Goal: Task Accomplishment & Management: Manage account settings

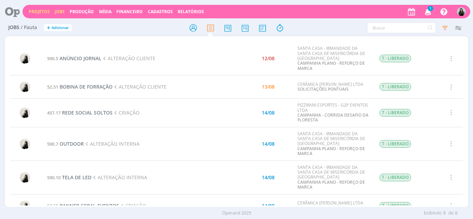
click at [46, 10] on link "Projetos" at bounding box center [39, 12] width 21 height 6
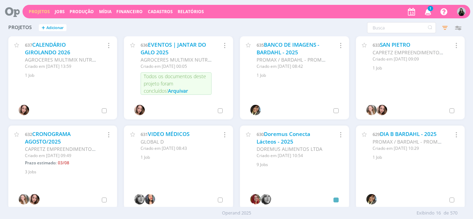
click at [426, 11] on icon "button" at bounding box center [428, 12] width 12 height 12
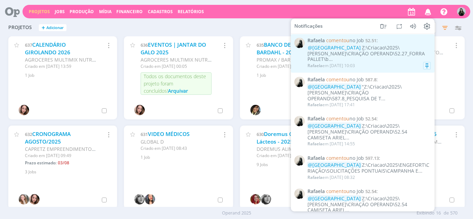
click at [367, 62] on div "Rafaela em 13/08 às 10:03" at bounding box center [369, 65] width 123 height 7
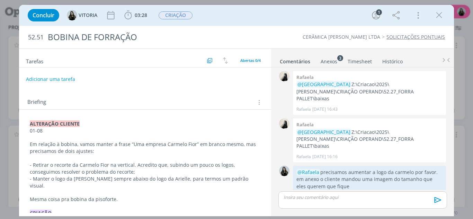
scroll to position [42, 0]
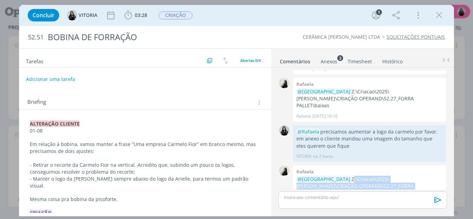
drag, startPoint x: 323, startPoint y: 164, endPoint x: 394, endPoint y: 170, distance: 70.6
click at [394, 176] on p "@VITORIA Z:\Criacao\2025\CARMELO FIOR\CRIAÇÃO OPERAND\52.27_FORRA PALLET\baixas" at bounding box center [370, 186] width 146 height 21
copy p "Z:\Criacao\2025\CARMELO FIOR\CRIAÇÃO OPERAND\52.27_FORRA PALLET\baixas"
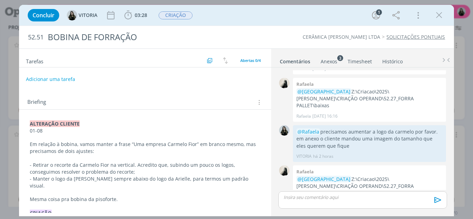
click at [8, 66] on div "Concluir VITORIA 03:28 Iniciar Apontar Data * 13/08/2025 Horas * 00:00 Tarefa S…" at bounding box center [236, 109] width 473 height 219
click at [440, 16] on icon "dialog" at bounding box center [439, 15] width 10 height 10
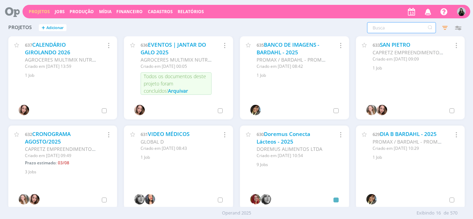
click at [418, 28] on input "text" at bounding box center [401, 27] width 69 height 11
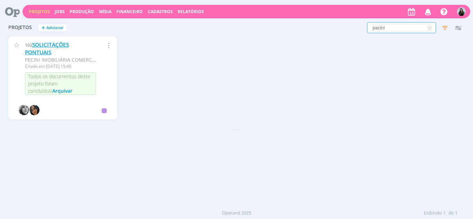
type input "pecini"
click at [60, 46] on link "SOLICITAÇÕES PONTUAIS" at bounding box center [47, 48] width 44 height 15
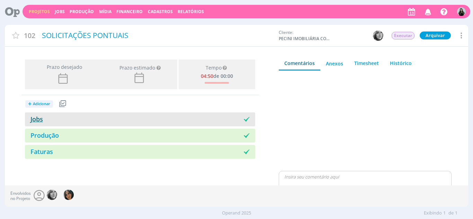
click at [38, 119] on link "Jobs" at bounding box center [34, 119] width 18 height 8
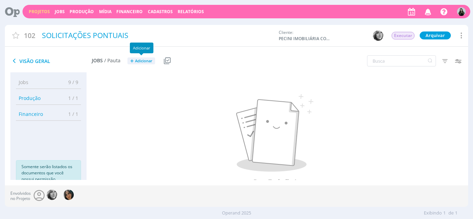
click at [132, 60] on span "+" at bounding box center [131, 61] width 3 height 7
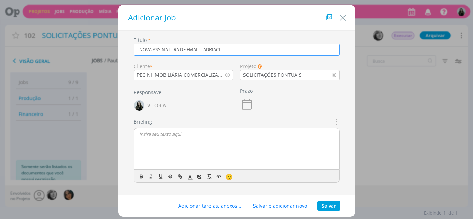
type input "NOVA ASSINATURA DE EMAIL - ADRIACI"
click at [330, 207] on button "Salvar" at bounding box center [328, 206] width 23 height 10
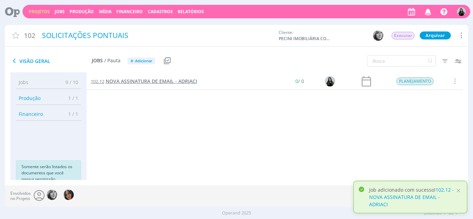
click at [139, 83] on span "NOVA ASSINATURA DE EMAIL - ADRIACI" at bounding box center [151, 81] width 91 height 7
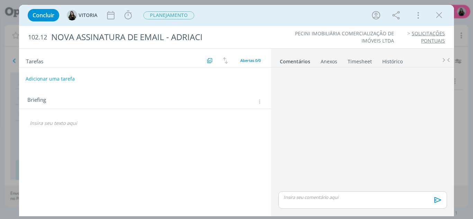
click at [57, 78] on button "Adicionar uma tarefa" at bounding box center [50, 79] width 49 height 12
type input "CRIAÇÃO"
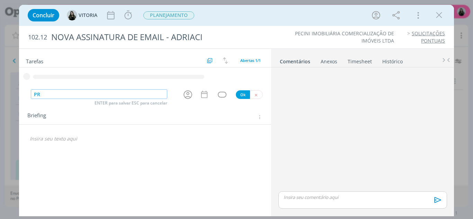
type input "P"
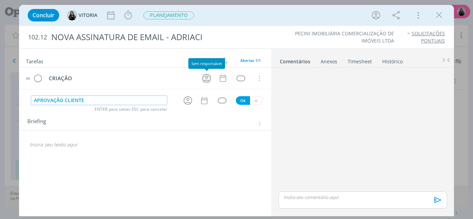
click at [209, 78] on icon "dialog" at bounding box center [206, 78] width 11 height 11
type input "APROVAÇÃO CLIENTE"
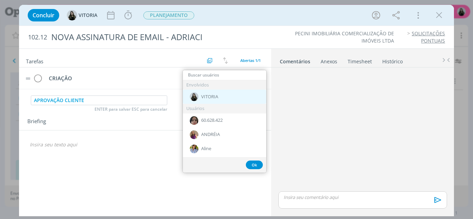
click at [219, 101] on div "VITORIA" at bounding box center [225, 97] width 84 height 14
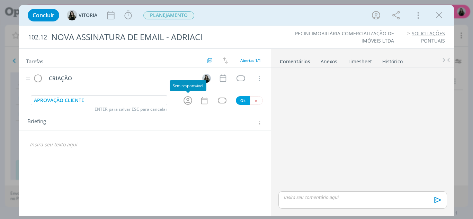
click at [187, 98] on icon "dialog" at bounding box center [188, 100] width 11 height 11
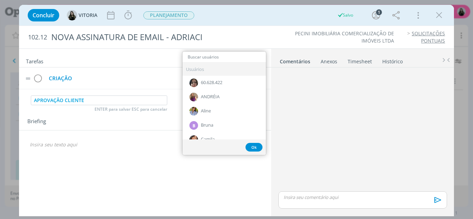
click at [155, 77] on div "CRIAÇÃO" at bounding box center [121, 78] width 150 height 9
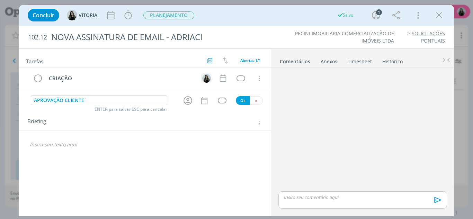
click at [209, 79] on img "dialog" at bounding box center [206, 78] width 9 height 9
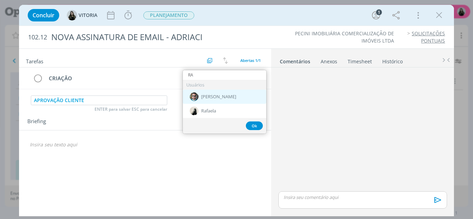
click at [219, 98] on div "[PERSON_NAME]" at bounding box center [225, 97] width 84 height 14
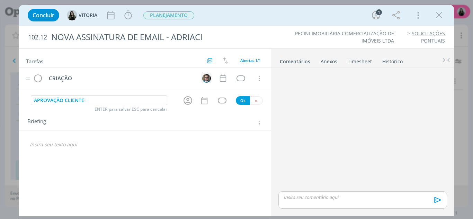
click at [205, 80] on img "dialog" at bounding box center [206, 78] width 9 height 9
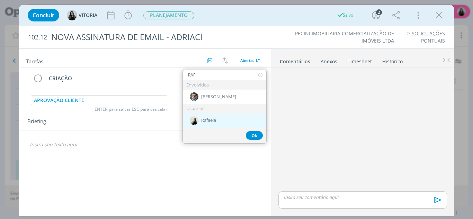
type input "RAF"
click at [215, 121] on span "Rafaela" at bounding box center [208, 121] width 15 height 6
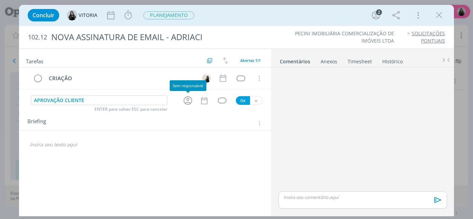
click at [185, 99] on icon "dialog" at bounding box center [188, 100] width 11 height 11
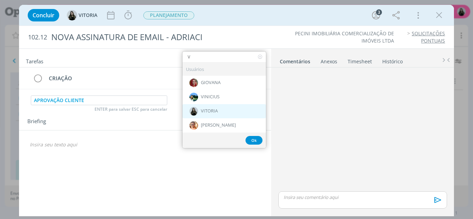
type input "V"
click at [207, 113] on span "VITORIA" at bounding box center [209, 112] width 17 height 6
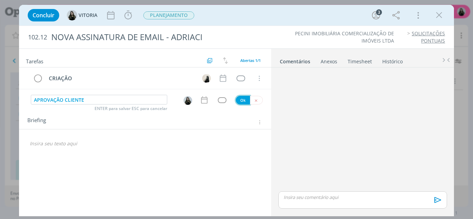
click at [244, 101] on button "Ok" at bounding box center [243, 100] width 14 height 9
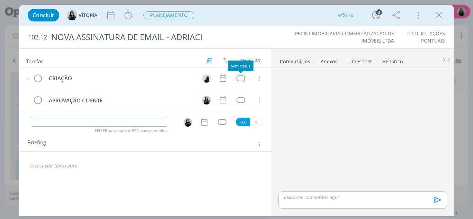
click at [242, 80] on div "dialog" at bounding box center [241, 79] width 9 height 6
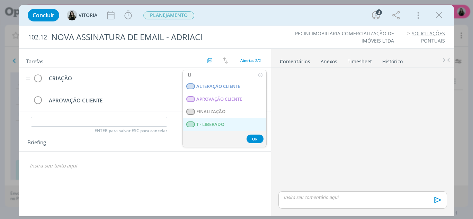
type input "LI"
click at [224, 128] on LIBERADO "T - LIBERADO" at bounding box center [225, 125] width 84 height 13
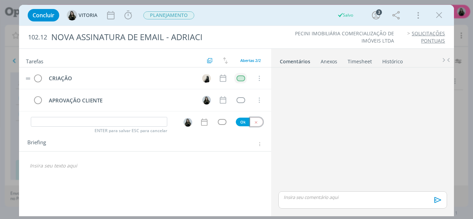
click at [256, 124] on icon "dialog" at bounding box center [256, 122] width 5 height 5
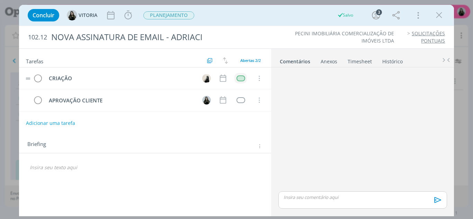
click at [62, 169] on p "dialog" at bounding box center [145, 167] width 231 height 7
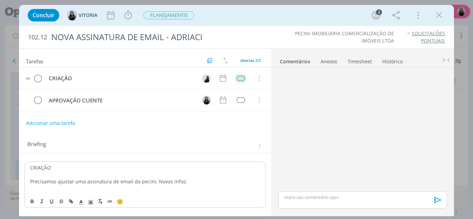
click at [38, 165] on p "CRIAÇÃO" at bounding box center [145, 168] width 230 height 7
click at [38, 165] on p "CRIAÇÃO" at bounding box center [145, 167] width 231 height 7
click at [38, 165] on p "CRIAÇÃO" at bounding box center [145, 168] width 230 height 7
click at [32, 199] on icon "dialog" at bounding box center [32, 202] width 6 height 6
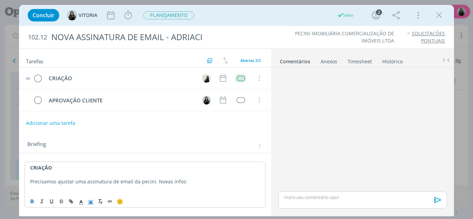
click at [90, 205] on icon "dialog" at bounding box center [91, 203] width 6 height 6
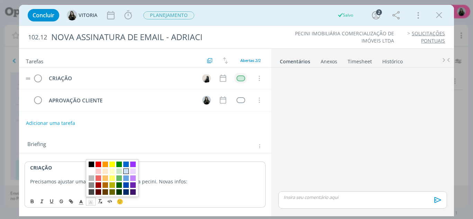
click at [126, 172] on span "dialog" at bounding box center [126, 172] width 6 height 6
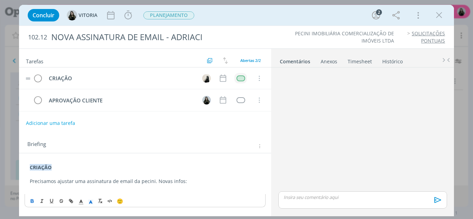
click at [193, 180] on p "Precisamos ajustar uma assinatura de email da pecini. Novas infos:" at bounding box center [145, 181] width 231 height 7
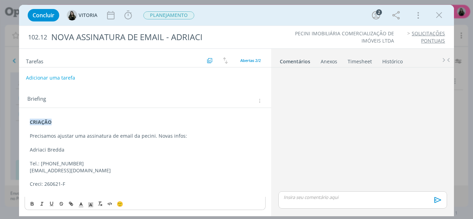
click at [59, 143] on p "dialog" at bounding box center [145, 143] width 231 height 7
click at [67, 125] on p "CRIAÇÃO" at bounding box center [145, 122] width 231 height 7
click at [140, 139] on p "Precisamos ajustar uma assinatura de email da pecini. Novas infos:" at bounding box center [145, 136] width 231 height 7
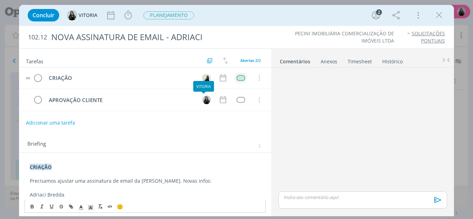
scroll to position [0, 0]
click at [222, 78] on icon "dialog" at bounding box center [223, 78] width 9 height 9
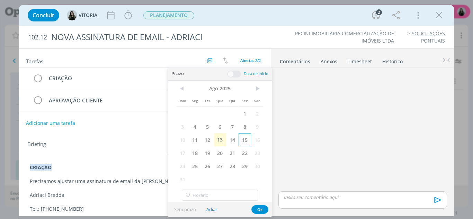
click at [248, 137] on span "15" at bounding box center [245, 139] width 12 height 13
click at [259, 211] on button "Ok" at bounding box center [260, 210] width 17 height 9
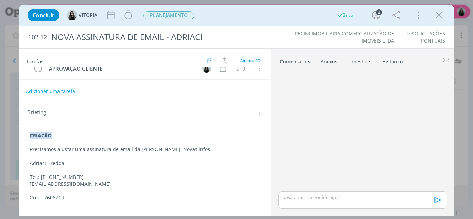
scroll to position [32, 0]
click at [204, 149] on p "Precisamos ajustar uma assinatura de email da Pecini. Novas infos:" at bounding box center [145, 149] width 231 height 7
click at [419, 98] on div "dialog" at bounding box center [363, 130] width 174 height 120
click at [190, 149] on p "Precisamos ajustar uma assinatura de email da Pecini. Novas infos:" at bounding box center [145, 149] width 231 height 7
click at [78, 140] on p "dialog" at bounding box center [145, 142] width 230 height 7
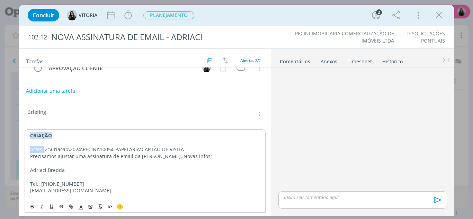
drag, startPoint x: 43, startPoint y: 150, endPoint x: 29, endPoint y: 151, distance: 13.9
click at [29, 151] on div "CRIAÇÃO Artes: Z:\Criacao\2024\PECINI\10054-PAPELARIA\CARTÃO DE VISITA Precisam…" at bounding box center [146, 174] width 242 height 88
click at [32, 209] on icon "dialog" at bounding box center [32, 207] width 6 height 6
click at [203, 149] on p "Artes: Z:\Criacao\2024\PECINI\10054-PAPELARIA\CARTÃO DE VISITA" at bounding box center [145, 149] width 230 height 7
click at [154, 158] on p "Precisamos ajustar uma assinatura de email da Pecini. Novas infos:" at bounding box center [145, 156] width 230 height 7
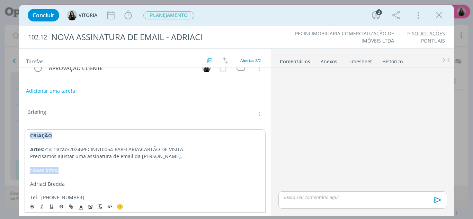
drag, startPoint x: 61, startPoint y: 169, endPoint x: 30, endPoint y: 170, distance: 30.9
click at [30, 170] on p "Novas infos:" at bounding box center [145, 170] width 230 height 7
click at [30, 207] on icon "dialog" at bounding box center [32, 207] width 6 height 6
click at [58, 175] on p "dialog" at bounding box center [145, 177] width 230 height 7
click at [57, 170] on strong "Novas infos:" at bounding box center [44, 170] width 29 height 7
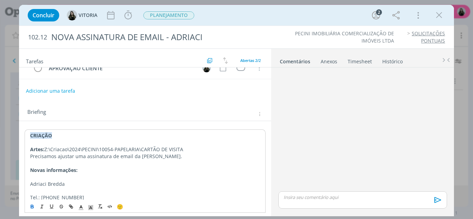
click at [161, 158] on p "Precisamos ajustar uma assinatura de email da Pecini." at bounding box center [145, 156] width 230 height 7
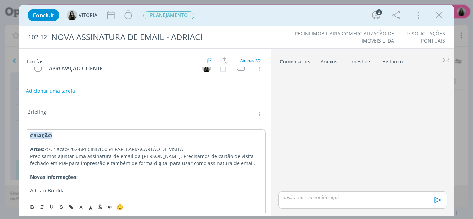
click at [177, 162] on p "Precisamos ajustar uma assinatura de email da Pecini. Precisamos de cartão de v…" at bounding box center [145, 160] width 230 height 14
drag, startPoint x: 188, startPoint y: 157, endPoint x: 40, endPoint y: 166, distance: 147.9
click at [40, 166] on p "Precisamos ajustar uma assinatura de email da Pecini. Precisamos de cartão de v…" at bounding box center [145, 160] width 230 height 14
click at [32, 207] on icon "dialog" at bounding box center [32, 207] width 2 height 1
click at [151, 175] on p "Novas informações:" at bounding box center [145, 177] width 230 height 7
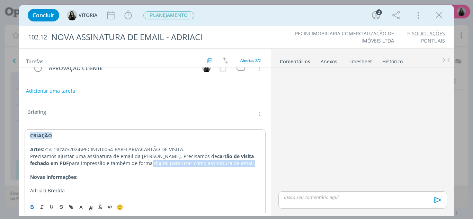
drag, startPoint x: 123, startPoint y: 164, endPoint x: 235, endPoint y: 163, distance: 112.3
click at [235, 163] on p "Precisamos ajustar uma assinatura de email da Pecini. Precisamos de cartão de v…" at bounding box center [145, 160] width 230 height 14
click at [32, 206] on icon "dialog" at bounding box center [32, 206] width 2 height 1
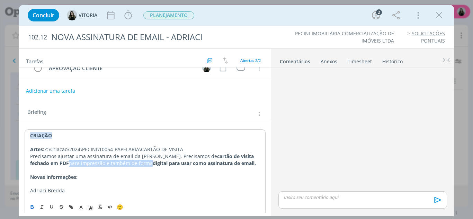
click at [229, 162] on p "Precisamos ajustar uma assinatura de email da Pecini. Precisamos de cartão de v…" at bounding box center [145, 160] width 230 height 14
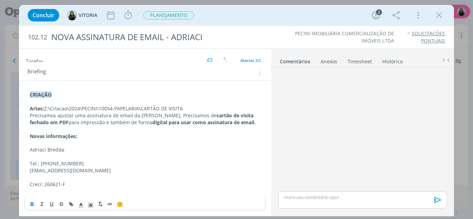
scroll to position [0, 0]
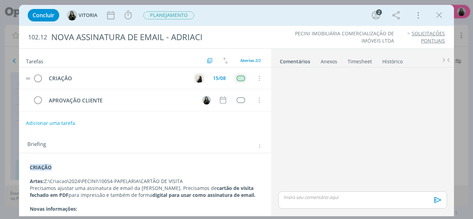
click at [200, 78] on img "dialog" at bounding box center [199, 78] width 9 height 9
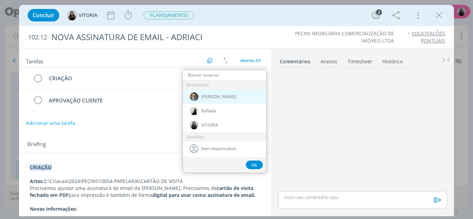
click at [212, 101] on div "[PERSON_NAME]" at bounding box center [225, 97] width 84 height 14
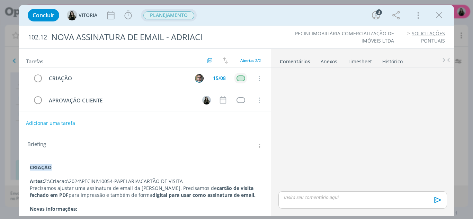
click at [157, 17] on span "PLANEJAMENTO" at bounding box center [168, 15] width 51 height 8
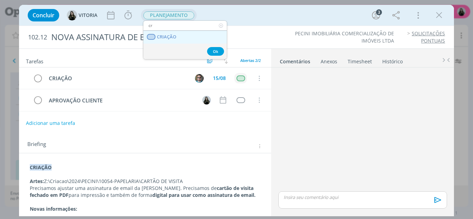
type input "cr"
click at [166, 37] on span "CRIAÇÃO" at bounding box center [166, 37] width 19 height 6
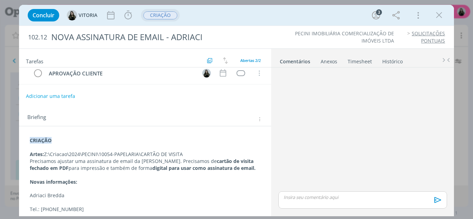
scroll to position [60, 0]
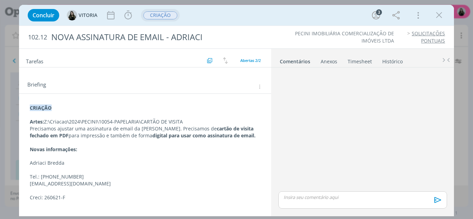
drag, startPoint x: 45, startPoint y: 122, endPoint x: 197, endPoint y: 123, distance: 151.8
click at [197, 123] on p "Artes: Z:\Criacao\2024\PECINI\10054-PAPELARIA\CARTÃO DE VISITA" at bounding box center [145, 122] width 231 height 7
click at [197, 123] on p "Artes: Z:\Criacao\2024\PECINI\10054-PAPELARIA\CARTÃO DE VISITA" at bounding box center [145, 122] width 230 height 7
click at [175, 124] on p "Artes: Z:\Criacao\2024\PECINI\10054-PAPELARIA\CARTÃO DE VISITA" at bounding box center [145, 122] width 230 height 7
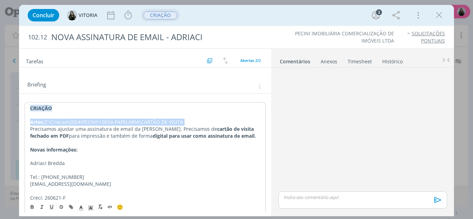
click at [175, 124] on p "Artes: Z:\Criacao\2024\PECINI\10054-PAPELARIA\CARTÃO DE VISITA" at bounding box center [145, 122] width 230 height 7
click at [193, 122] on p "Artes: Z:\Criacao\2024\PECINI\10054-PAPELARIA\CARTÃO DE VISITA" at bounding box center [145, 122] width 230 height 7
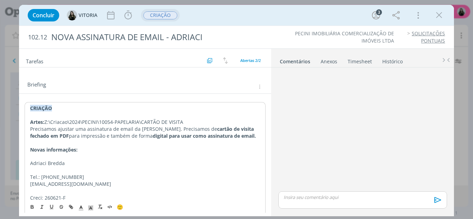
drag, startPoint x: 196, startPoint y: 122, endPoint x: 46, endPoint y: 124, distance: 150.1
click at [46, 124] on p "Artes: Z:\Criacao\2024\PECINI\10054-PAPELARIA\CARTÃO DE VISITA" at bounding box center [145, 122] width 230 height 7
click at [15, 51] on div "Concluir VITORIA Iniciar Apontar Data * 13/08/2025 Horas * 00:00 Tarefa Selecio…" at bounding box center [236, 109] width 473 height 219
